Goal: Transaction & Acquisition: Book appointment/travel/reservation

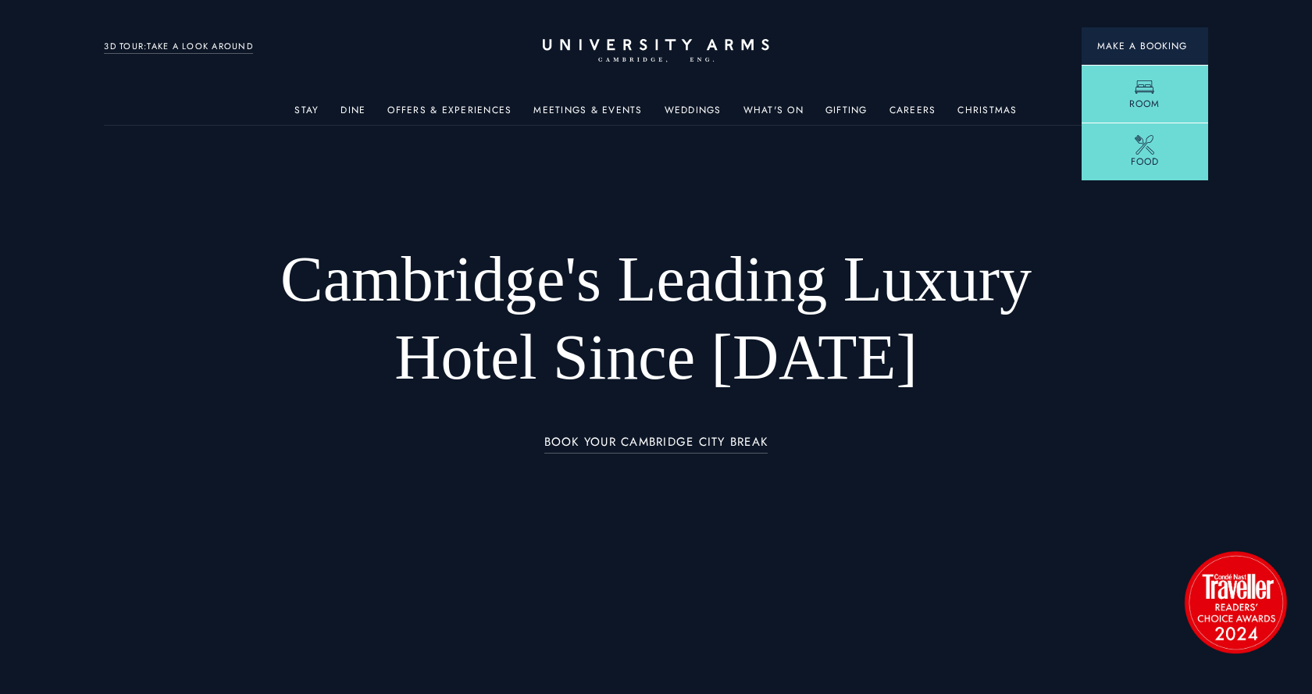
click at [1158, 49] on span "Make a Booking" at bounding box center [1144, 46] width 95 height 14
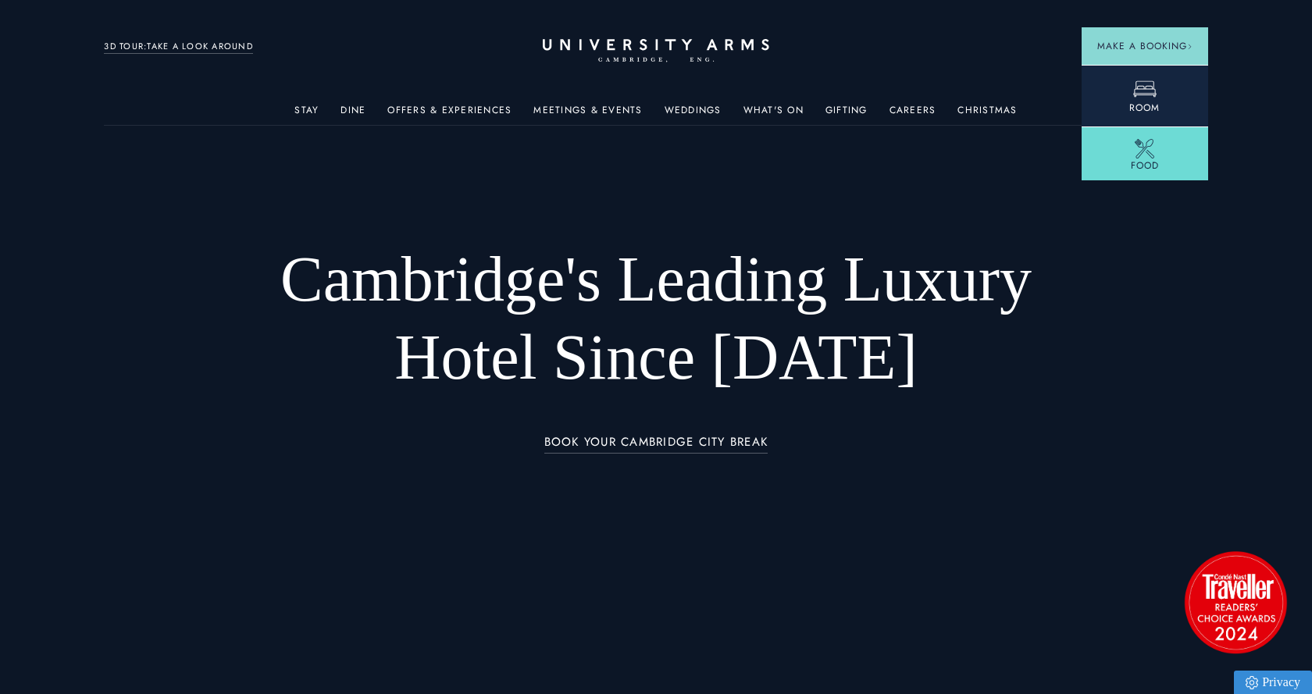
click at [1134, 103] on span "Room" at bounding box center [1144, 108] width 30 height 14
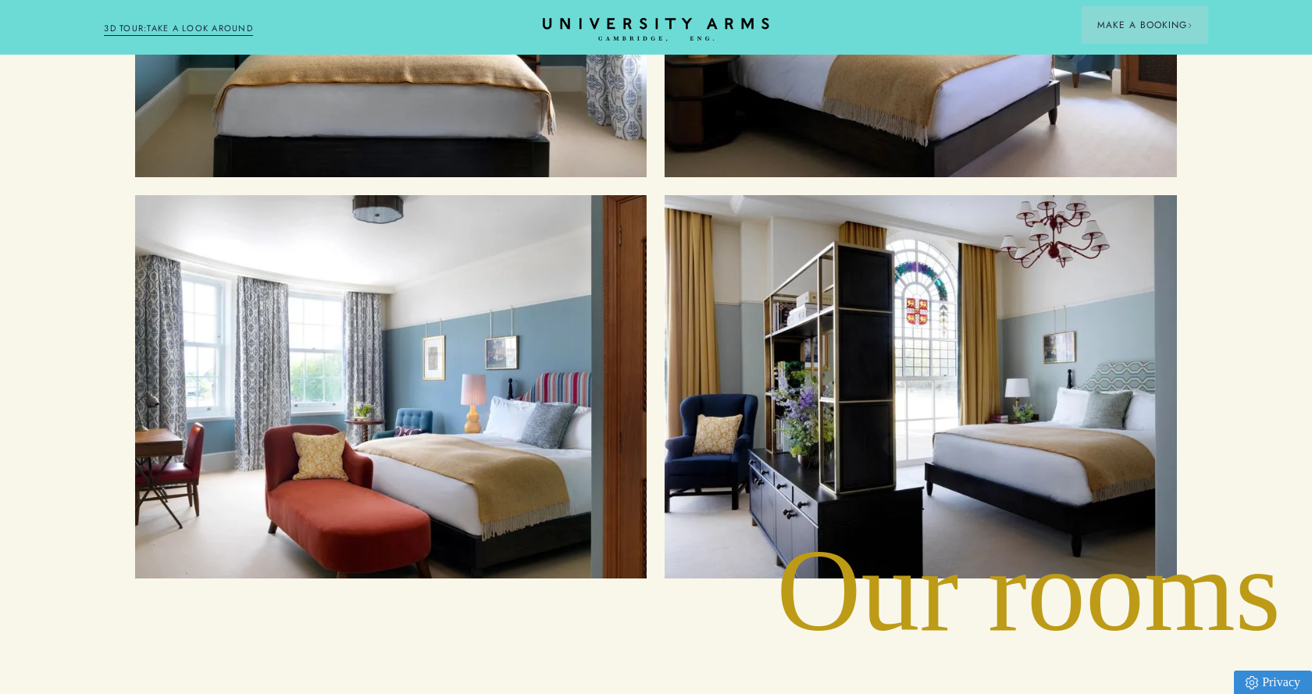
scroll to position [2037, 0]
drag, startPoint x: 1263, startPoint y: 509, endPoint x: 735, endPoint y: 507, distance: 528.0
click at [683, 507] on div "Cambridge's Leading Luxury Hotel Since [DATE] BOOK YOUR CAMBRIDGE CITY BREAK D …" at bounding box center [656, 569] width 1312 height 5212
drag, startPoint x: 776, startPoint y: 505, endPoint x: 1178, endPoint y: 489, distance: 402.6
click at [1178, 489] on div "Cambridge's Leading Luxury Hotel Since [DATE] BOOK YOUR CAMBRIDGE CITY BREAK D …" at bounding box center [656, 569] width 1312 height 5212
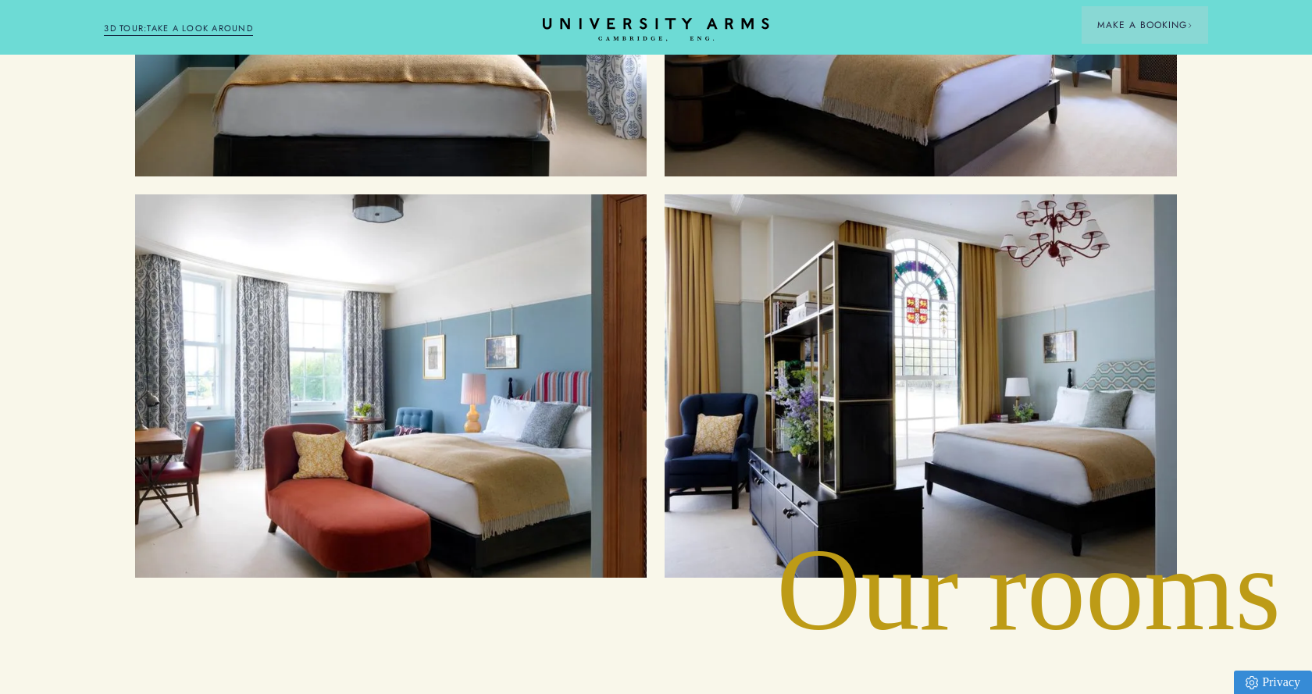
click at [1254, 490] on section "Accommodation Our rooms Cosy Rooms Classic Rooms Superior Rooms Suites" at bounding box center [656, 142] width 1312 height 872
click at [1261, 499] on div "Cambridge's Leading Luxury Hotel Since [DATE] BOOK YOUR CAMBRIDGE CITY BREAK D …" at bounding box center [656, 569] width 1312 height 5212
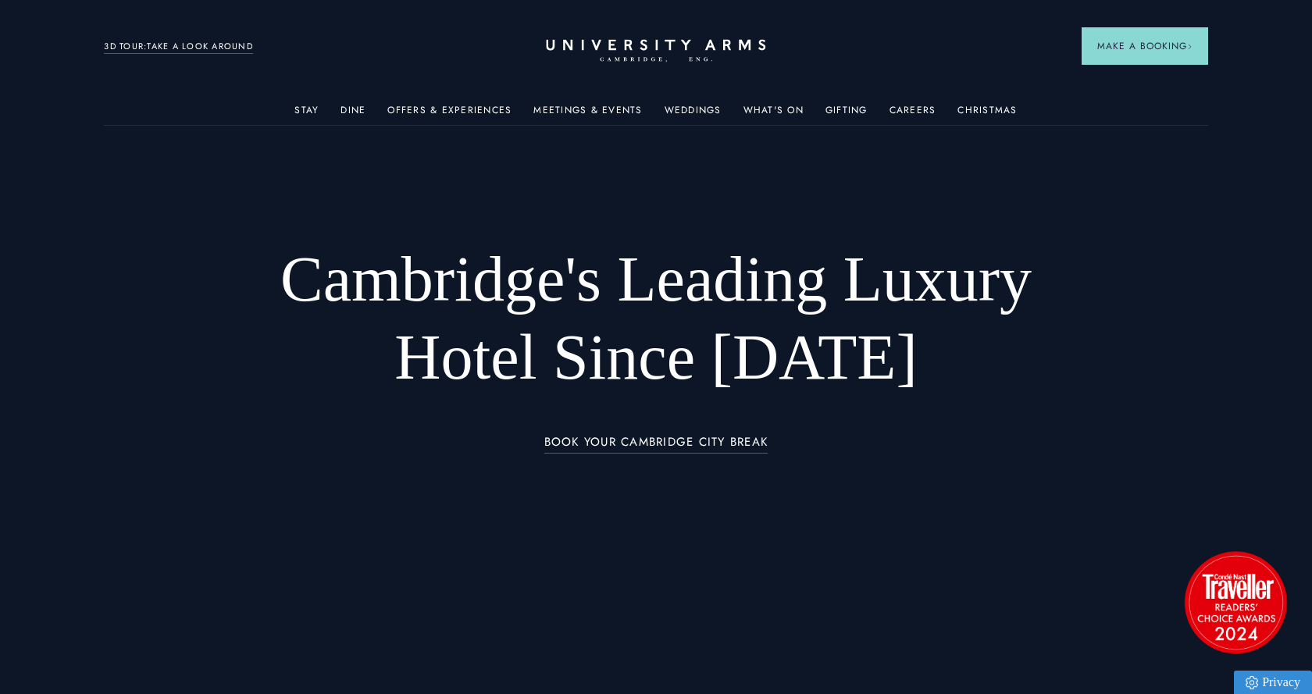
scroll to position [0, 0]
